Goal: Task Accomplishment & Management: Manage account settings

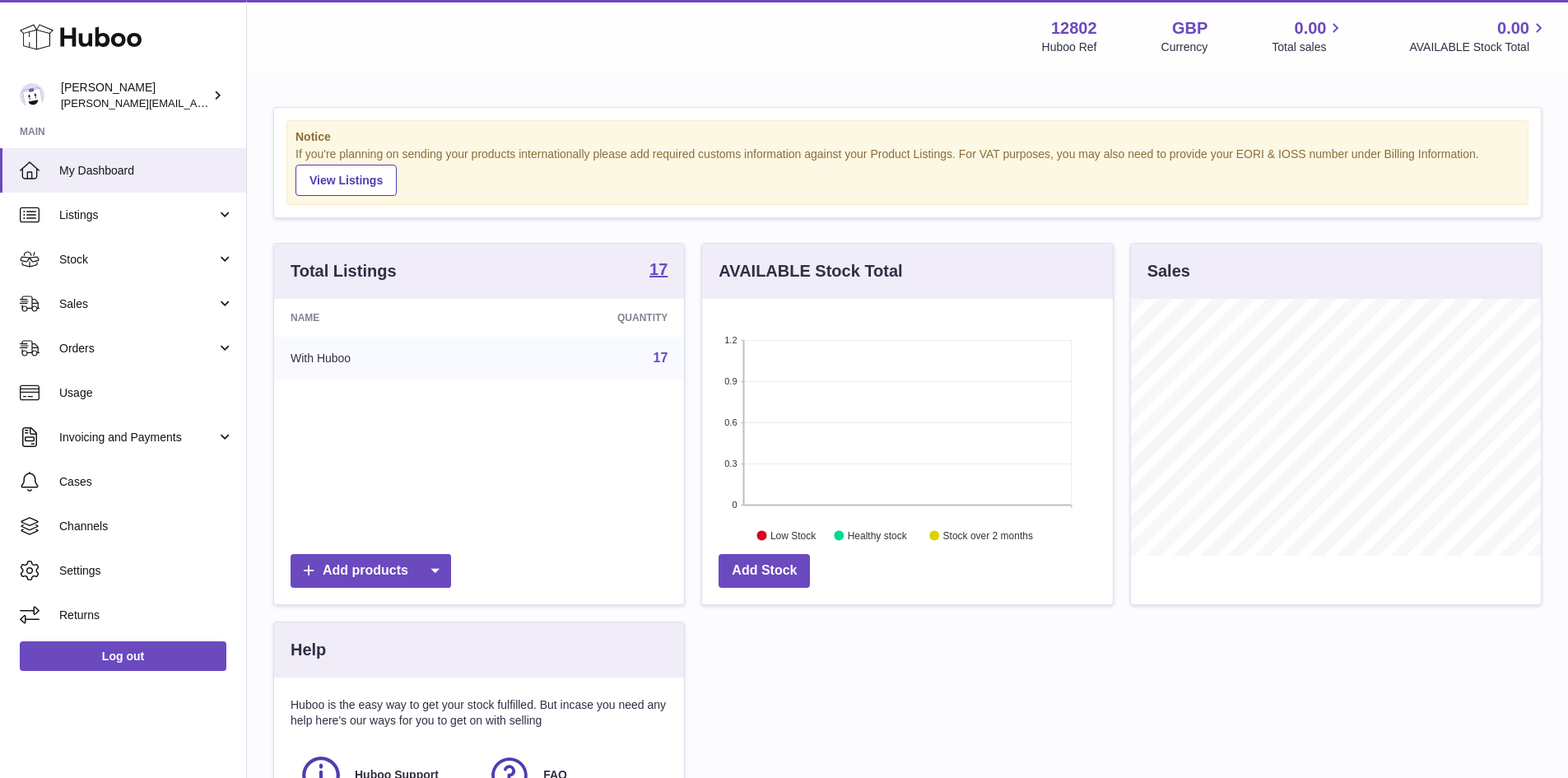
scroll to position [257, 411]
click at [153, 525] on span "Channels" at bounding box center [146, 526] width 174 height 16
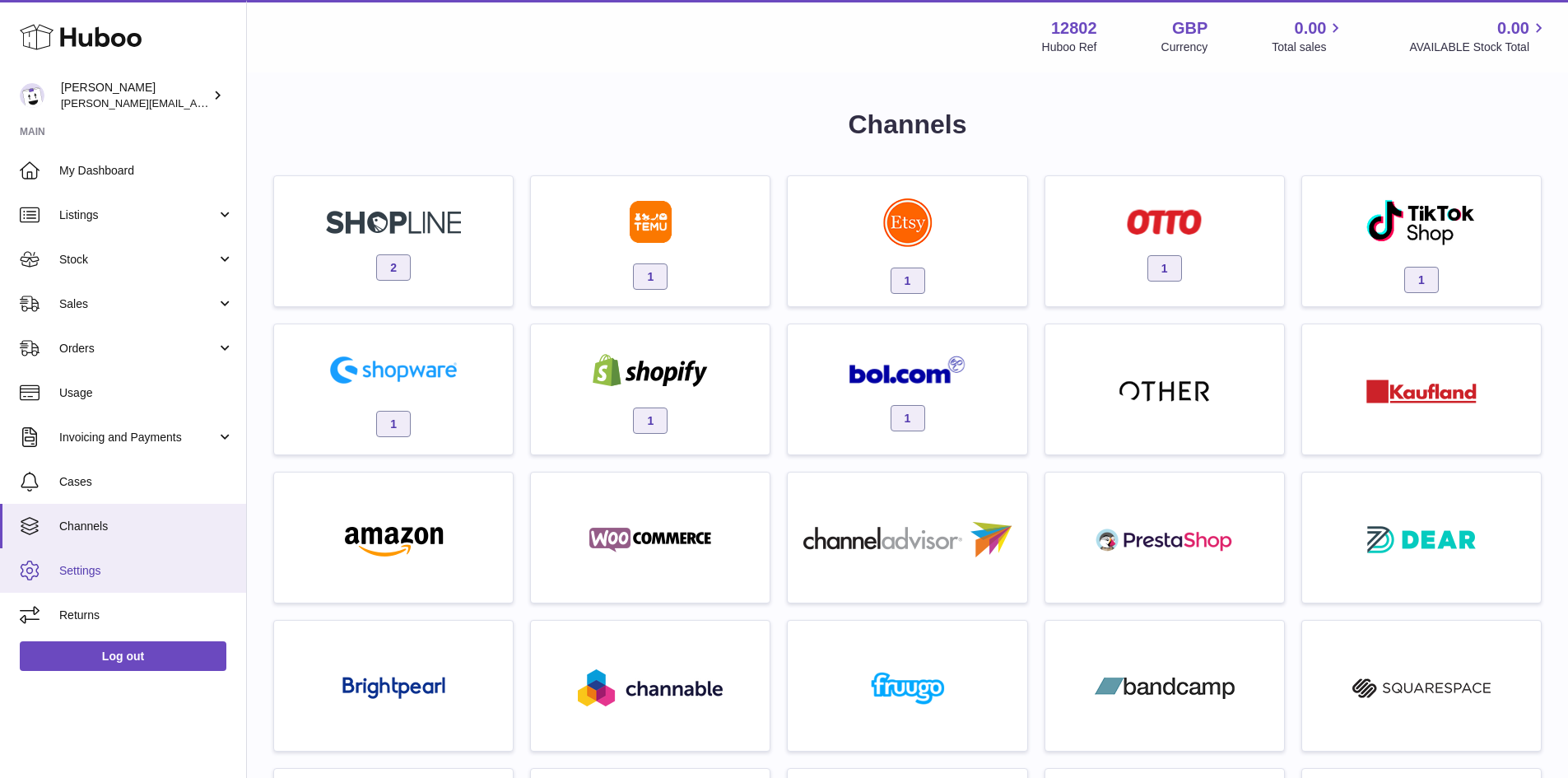
click at [140, 560] on link "Settings" at bounding box center [123, 570] width 246 height 45
